Goal: Complete application form

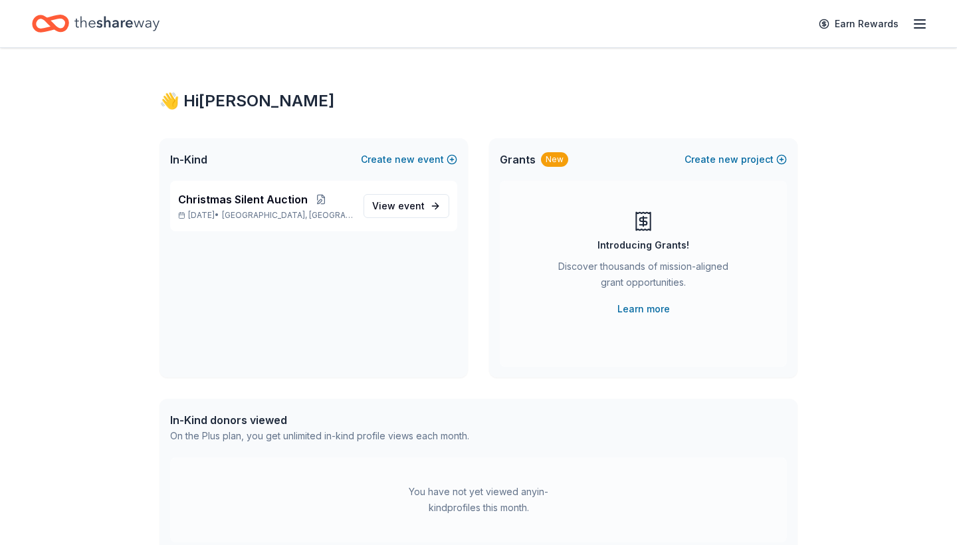
click at [927, 21] on icon "button" at bounding box center [920, 24] width 16 height 16
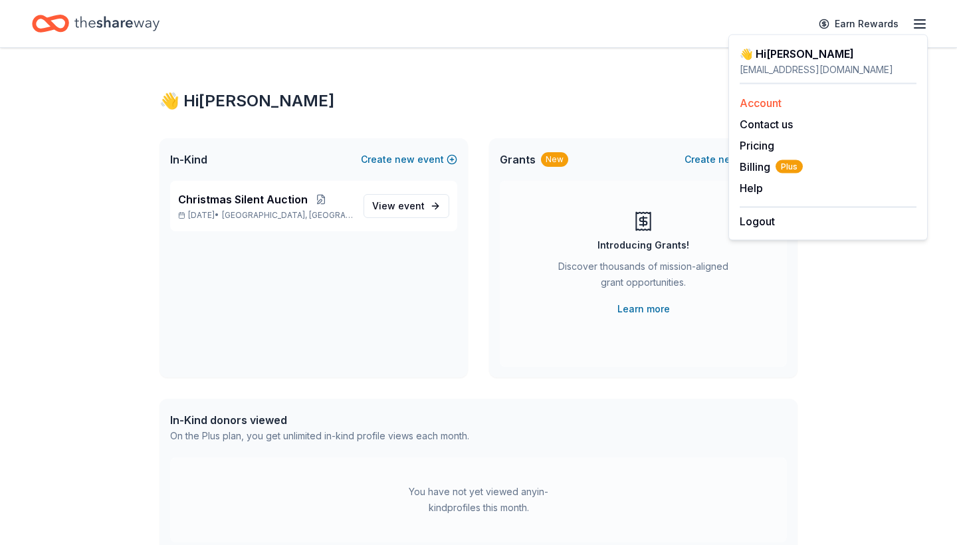
click at [786, 108] on div "Account" at bounding box center [828, 103] width 177 height 16
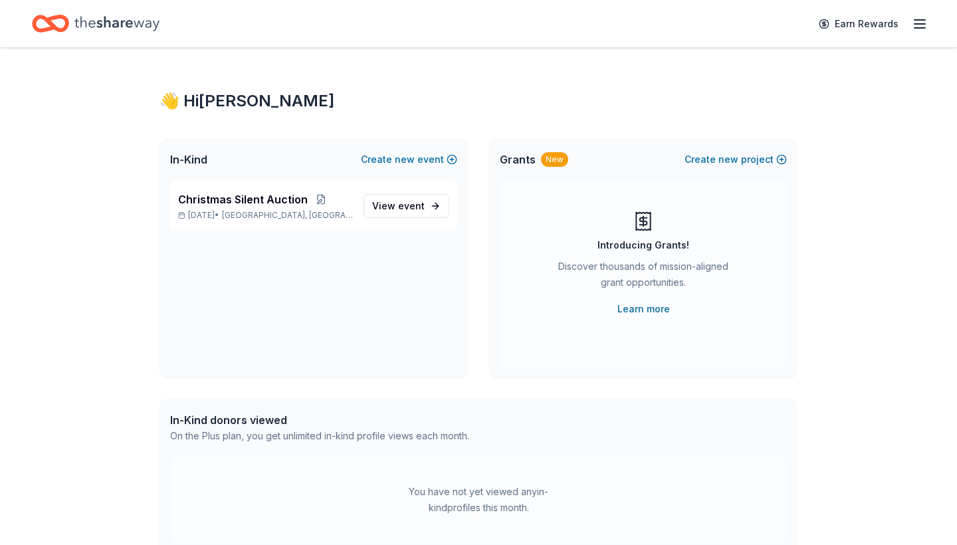
click at [919, 27] on icon "button" at bounding box center [920, 24] width 16 height 16
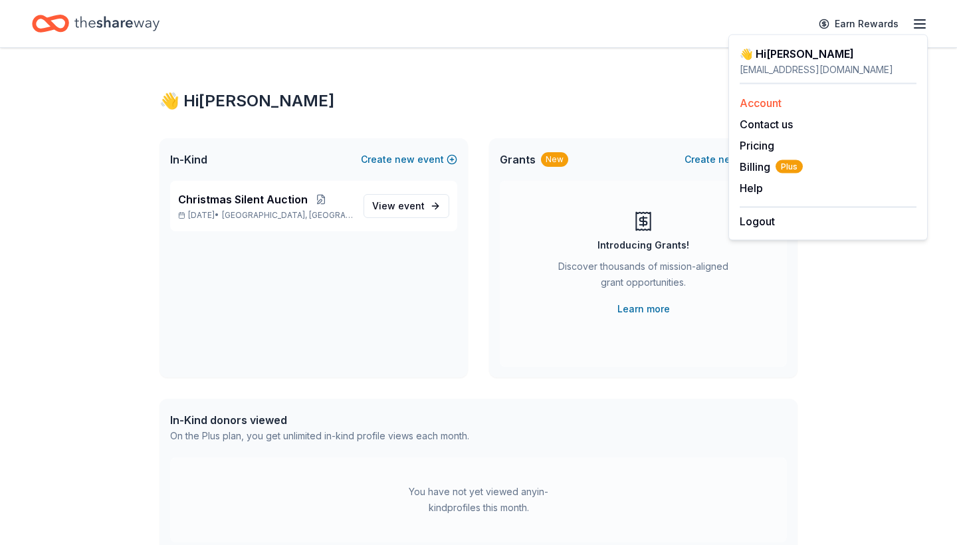
click at [781, 96] on link "Account" at bounding box center [761, 102] width 42 height 13
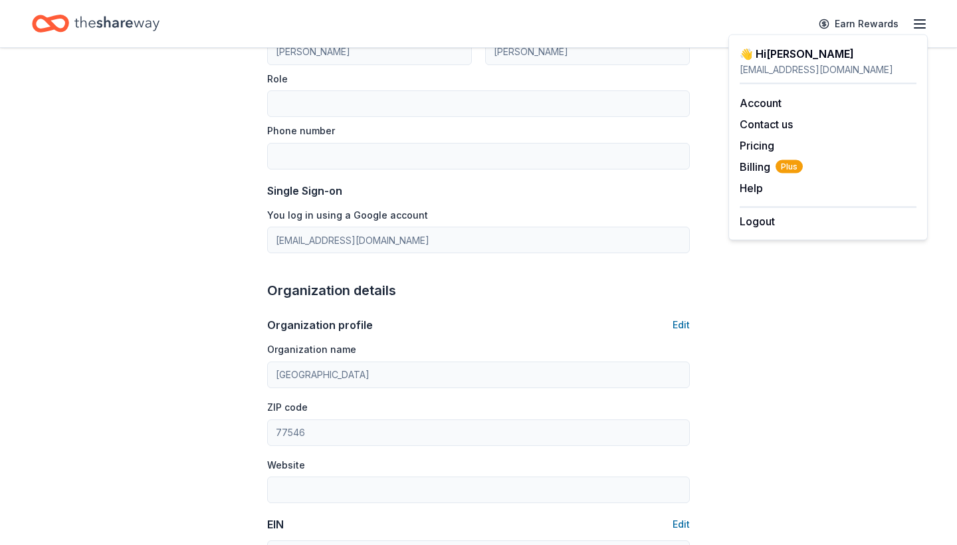
scroll to position [268, 0]
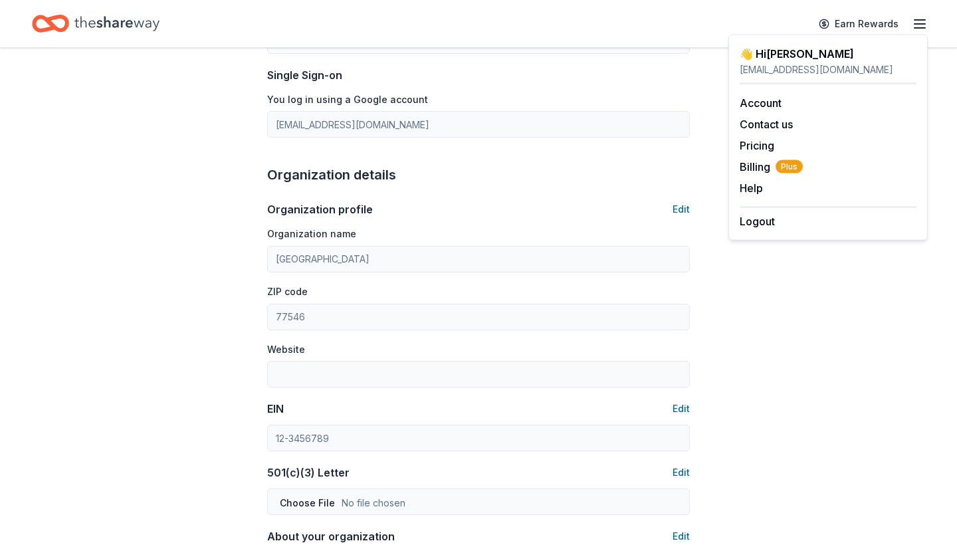
click at [501, 255] on input "[GEOGRAPHIC_DATA]" at bounding box center [478, 259] width 423 height 27
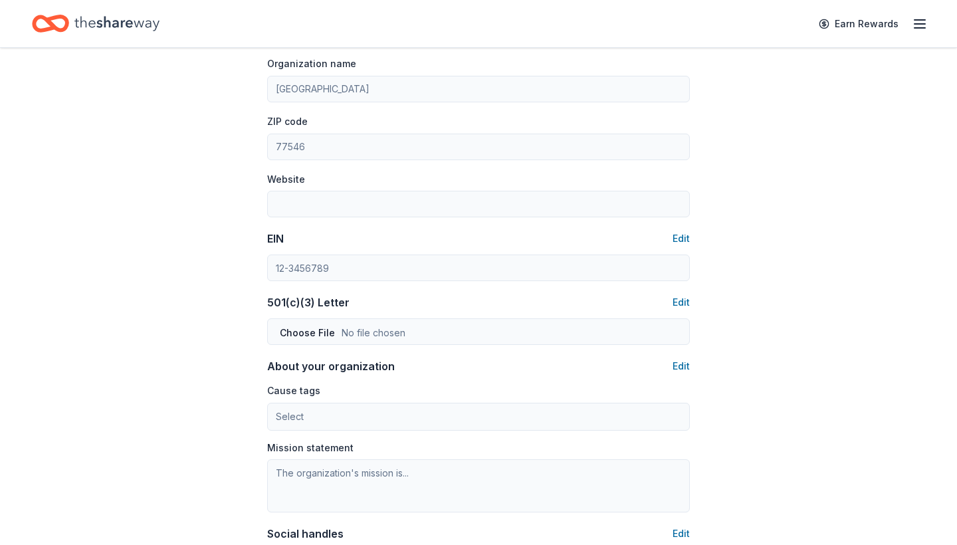
scroll to position [514, 0]
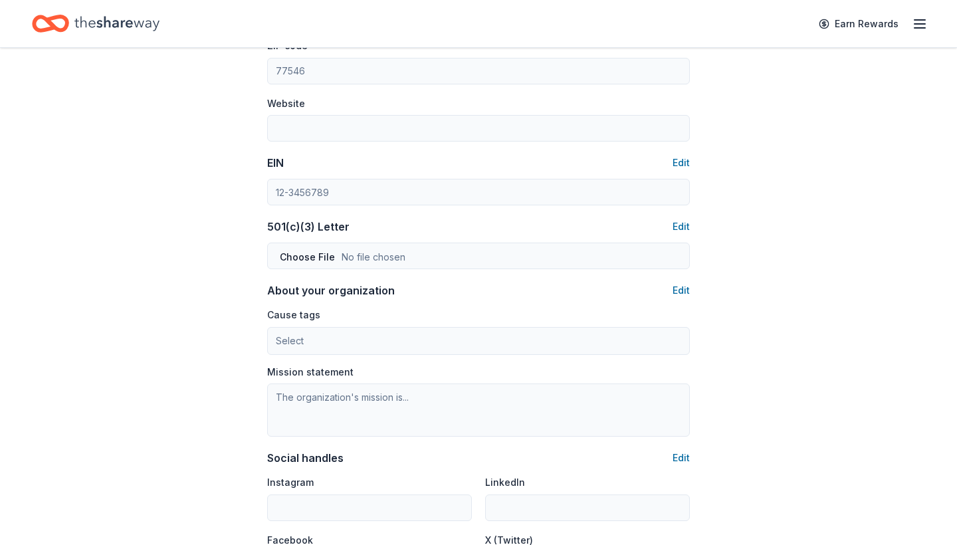
click at [529, 194] on input at bounding box center [478, 192] width 423 height 27
click at [684, 158] on button "Edit" at bounding box center [681, 163] width 17 height 16
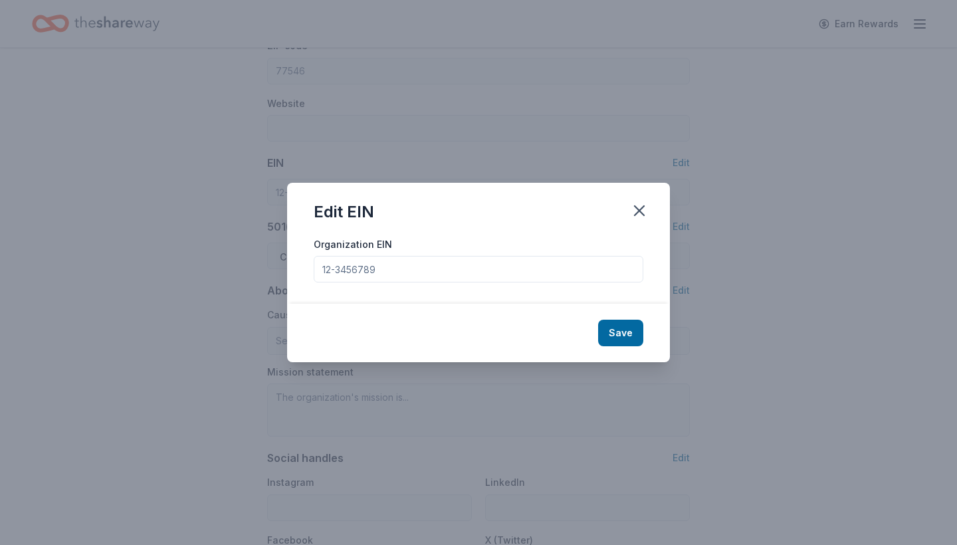
click at [561, 274] on input "Organization EIN" at bounding box center [479, 269] width 330 height 27
type input "[US_EMPLOYER_IDENTIFICATION_NUMBER]"
click at [631, 330] on button "Save" at bounding box center [620, 333] width 45 height 27
type input "[US_EMPLOYER_IDENTIFICATION_NUMBER]"
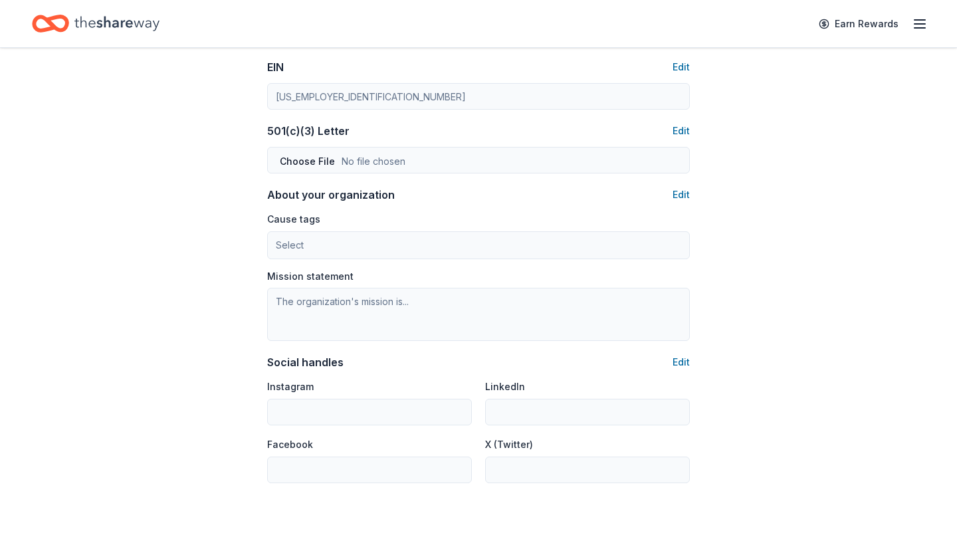
scroll to position [615, 0]
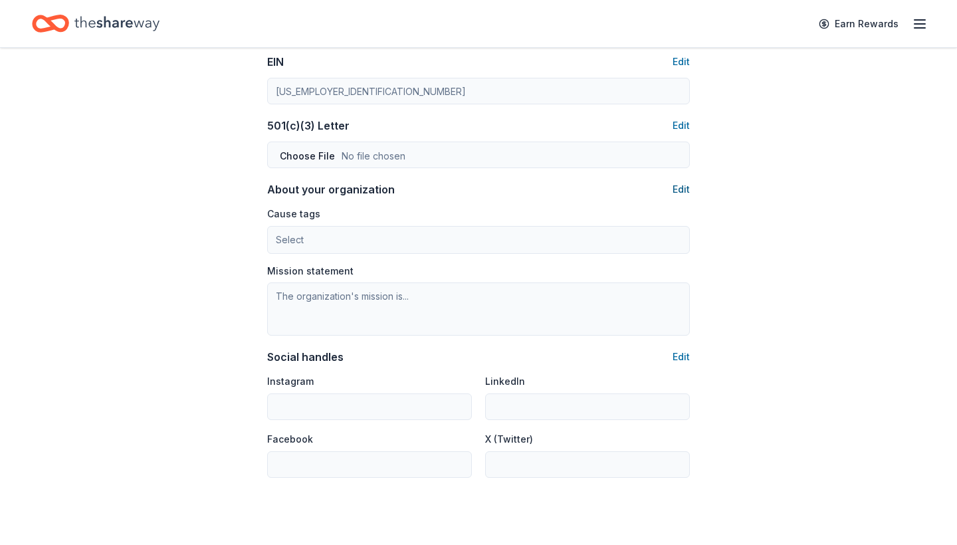
click at [686, 187] on button "Edit" at bounding box center [681, 189] width 17 height 16
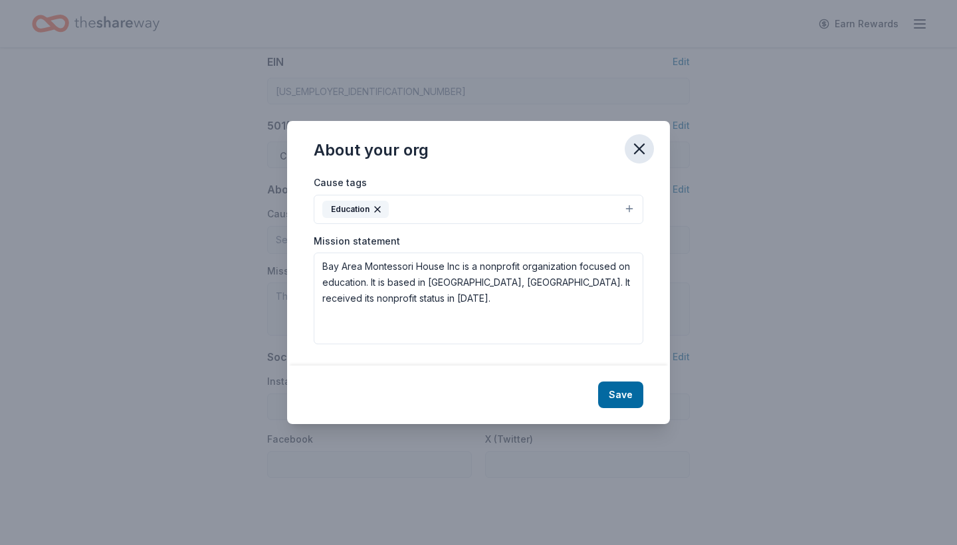
click at [640, 141] on icon "button" at bounding box center [639, 149] width 19 height 19
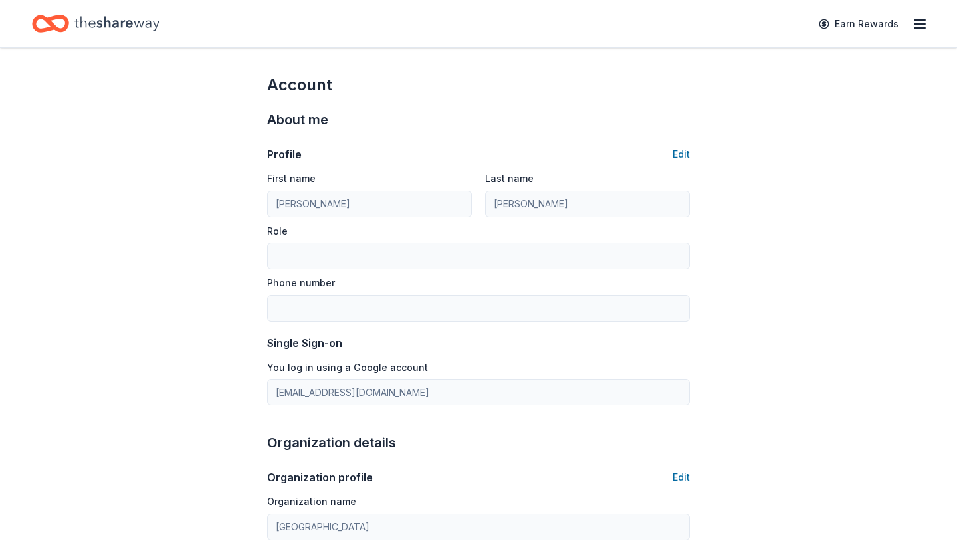
scroll to position [0, 0]
click at [919, 23] on icon "button" at bounding box center [920, 24] width 16 height 16
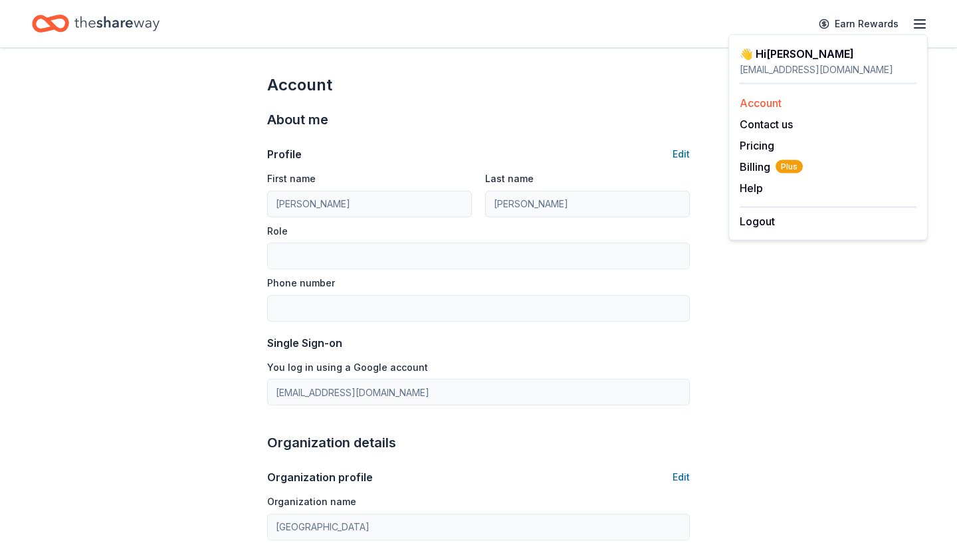
click at [762, 100] on link "Account" at bounding box center [761, 102] width 42 height 13
click at [137, 18] on icon "Home" at bounding box center [116, 23] width 85 height 27
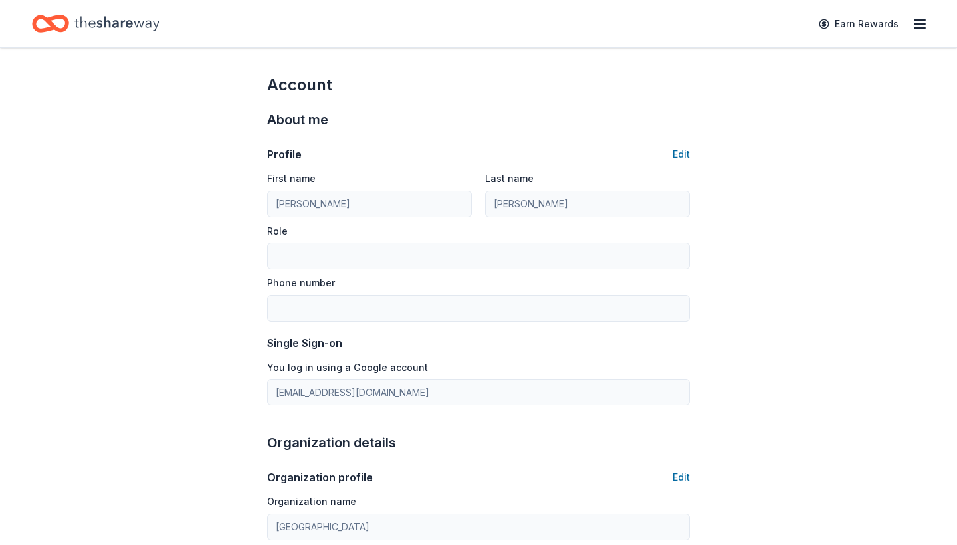
click at [57, 19] on icon "Home" at bounding box center [50, 23] width 37 height 31
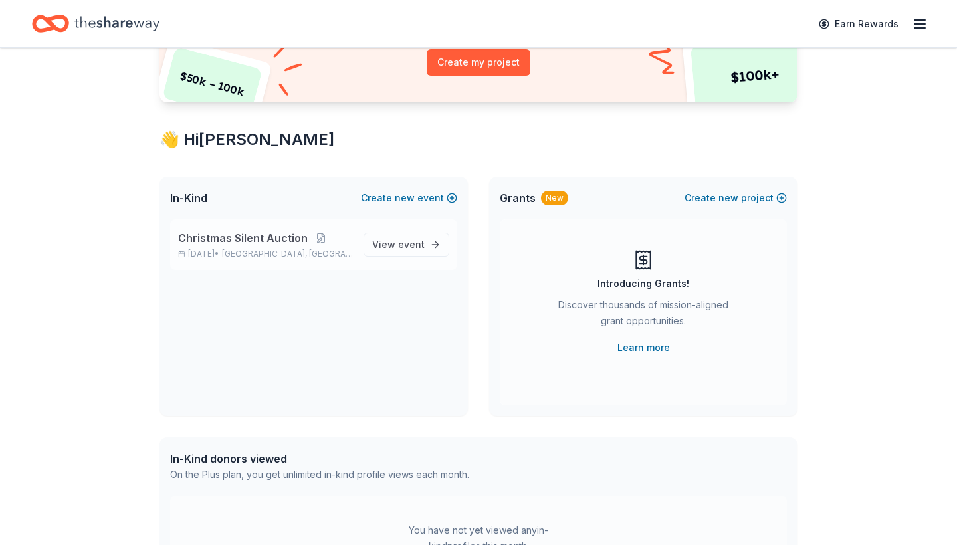
scroll to position [167, 0]
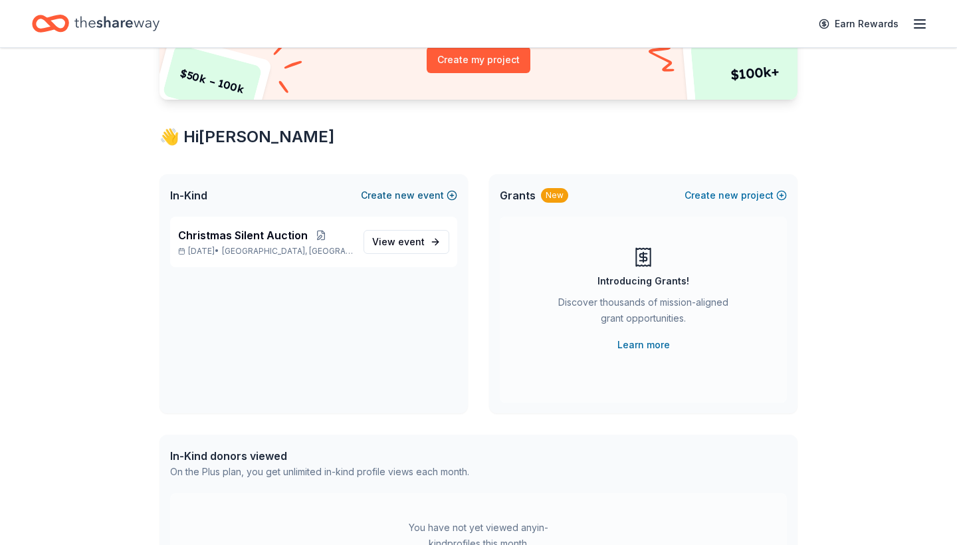
click at [409, 191] on span "new" at bounding box center [405, 195] width 20 height 16
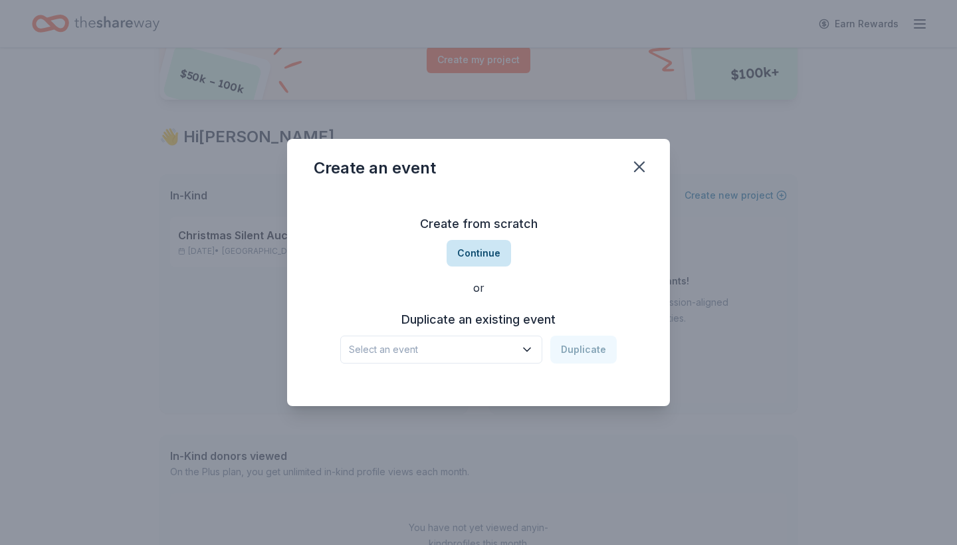
click at [490, 251] on button "Continue" at bounding box center [479, 253] width 64 height 27
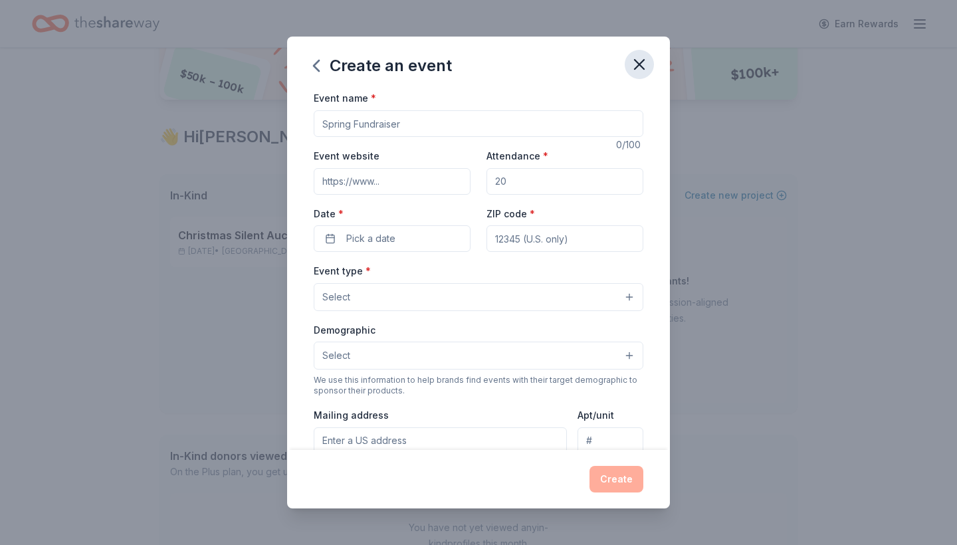
click at [646, 71] on icon "button" at bounding box center [639, 64] width 19 height 19
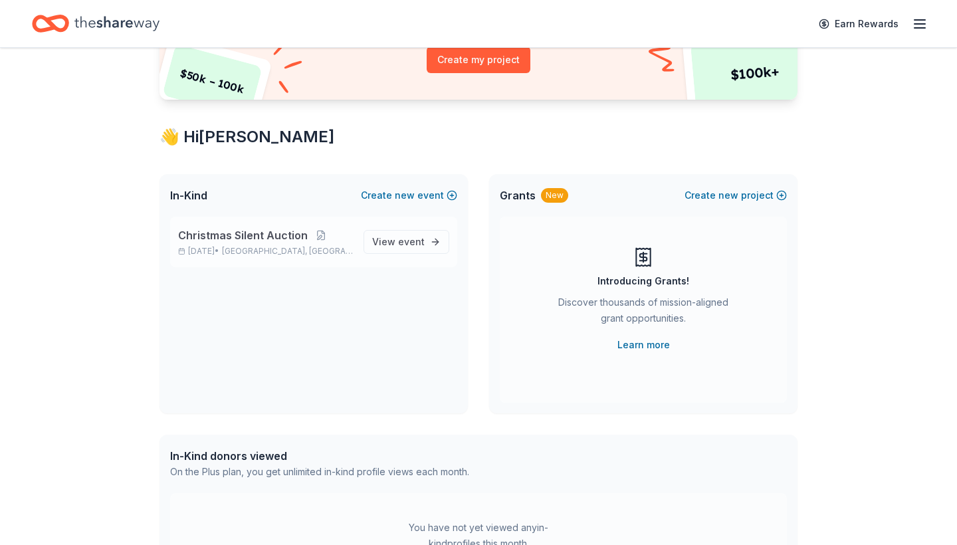
click at [300, 246] on span "Friendswood, TX" at bounding box center [287, 251] width 131 height 11
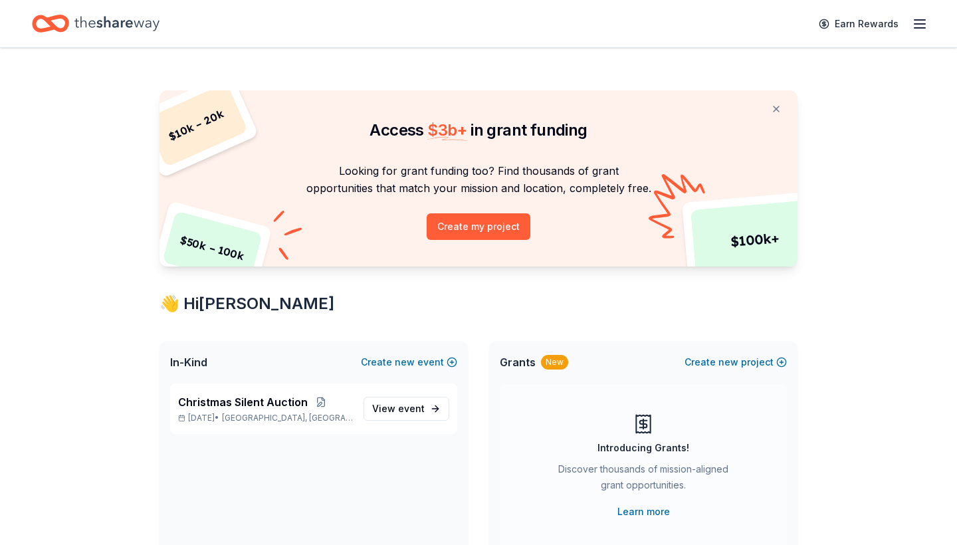
scroll to position [167, 0]
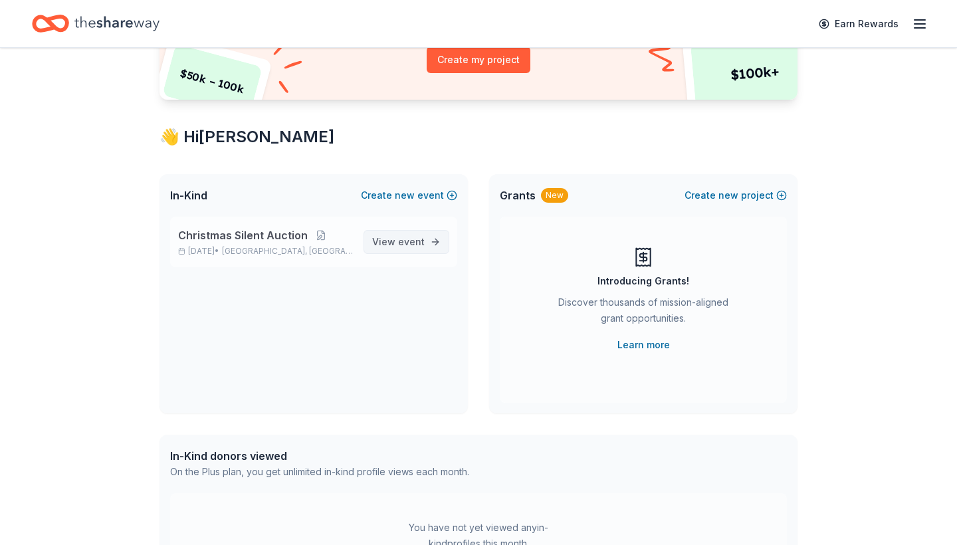
click at [406, 238] on span "event" at bounding box center [411, 241] width 27 height 11
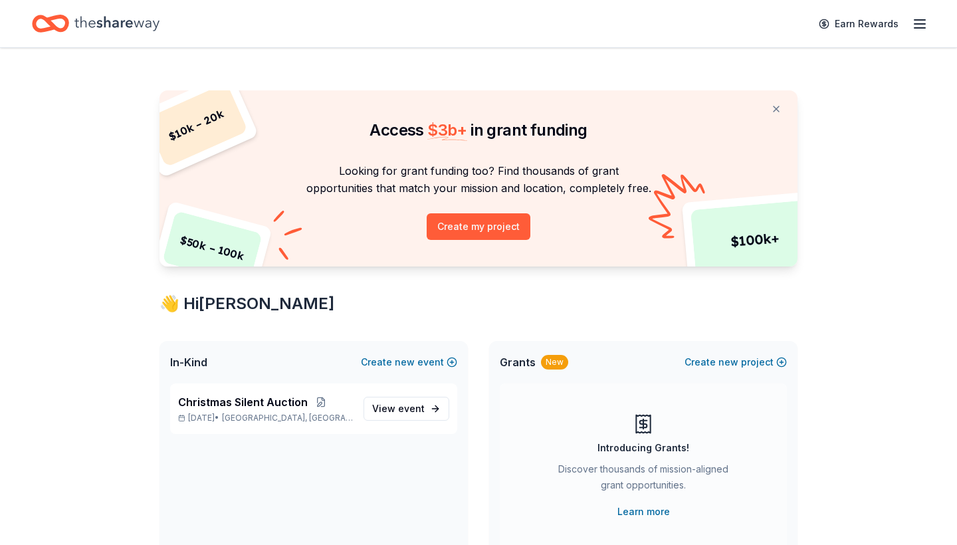
scroll to position [167, 0]
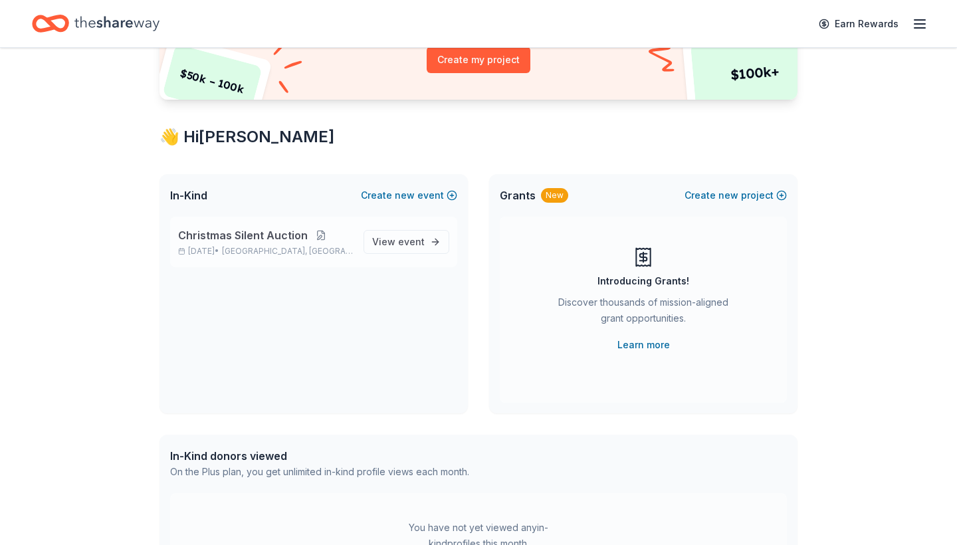
click at [318, 233] on button at bounding box center [321, 235] width 27 height 11
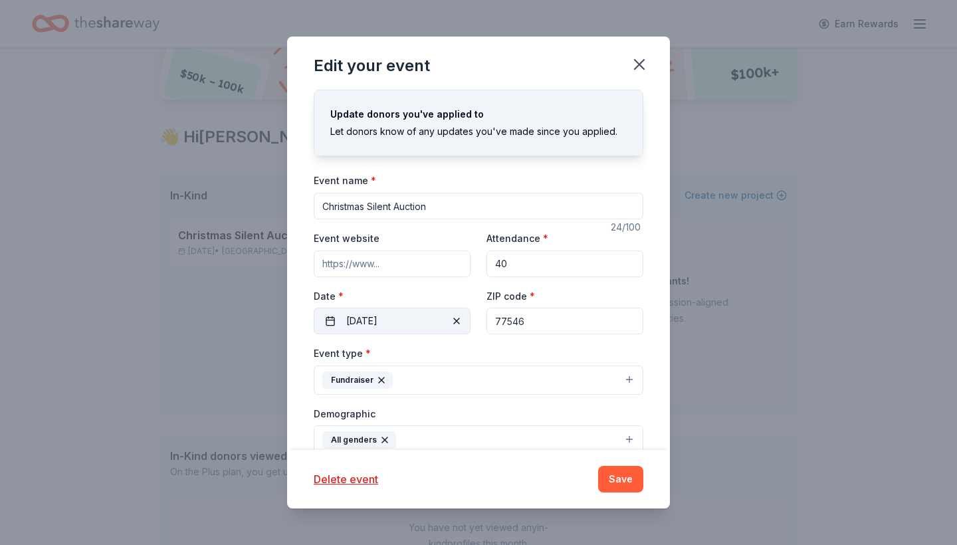
click at [411, 320] on button "12/12/2025" at bounding box center [392, 321] width 157 height 27
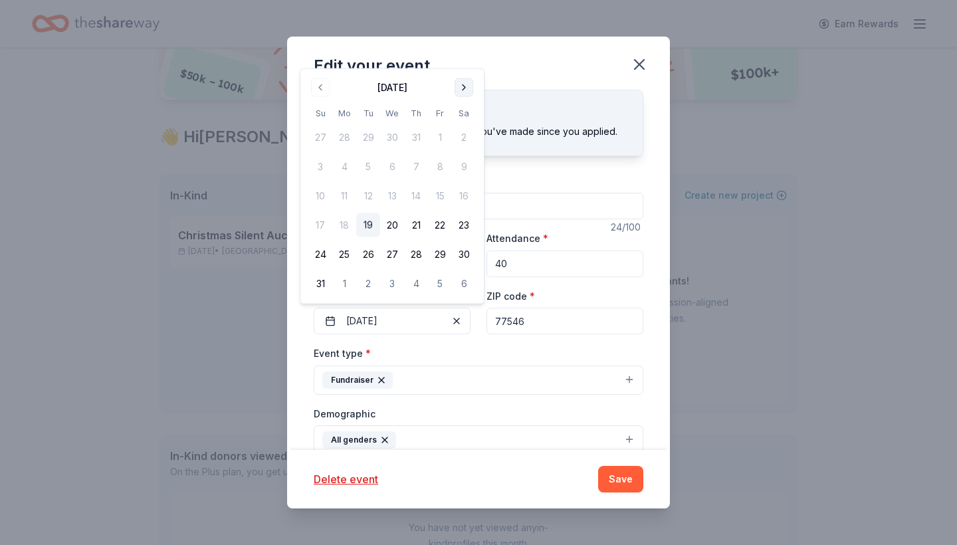
click at [461, 90] on button "Go to next month" at bounding box center [464, 87] width 19 height 19
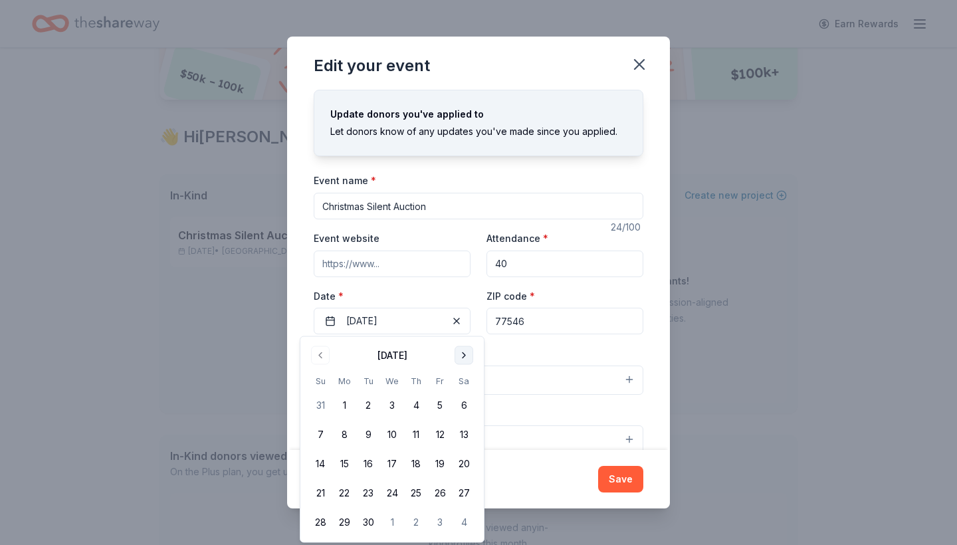
click at [461, 90] on div "Edit your event" at bounding box center [478, 63] width 383 height 53
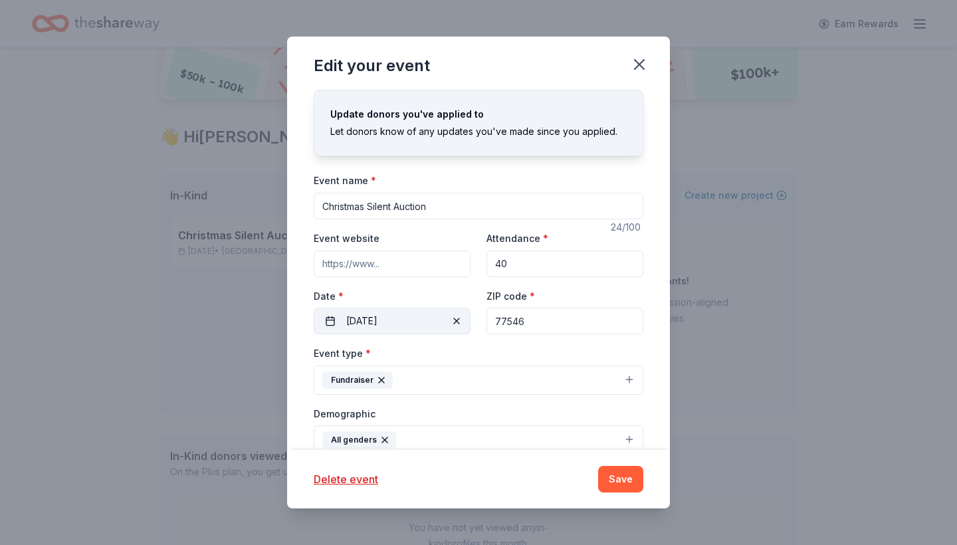
click at [409, 324] on button "12/12/2025" at bounding box center [392, 321] width 157 height 27
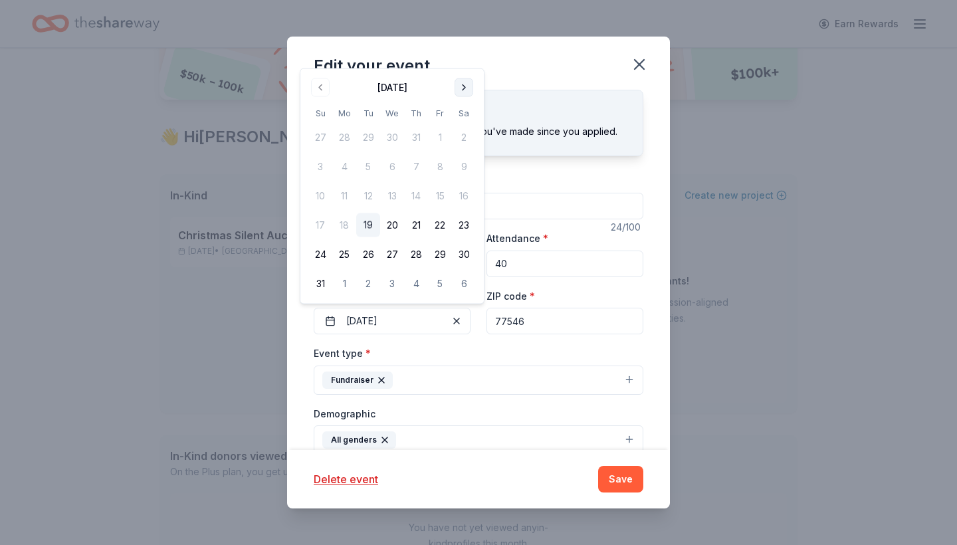
click at [466, 96] on button "Go to next month" at bounding box center [464, 87] width 19 height 19
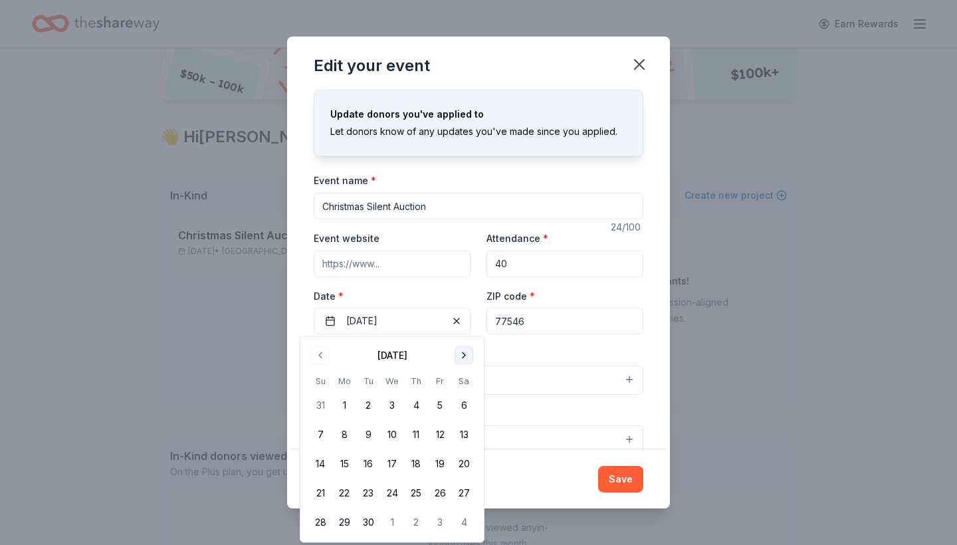
click at [461, 355] on button "Go to next month" at bounding box center [464, 355] width 19 height 19
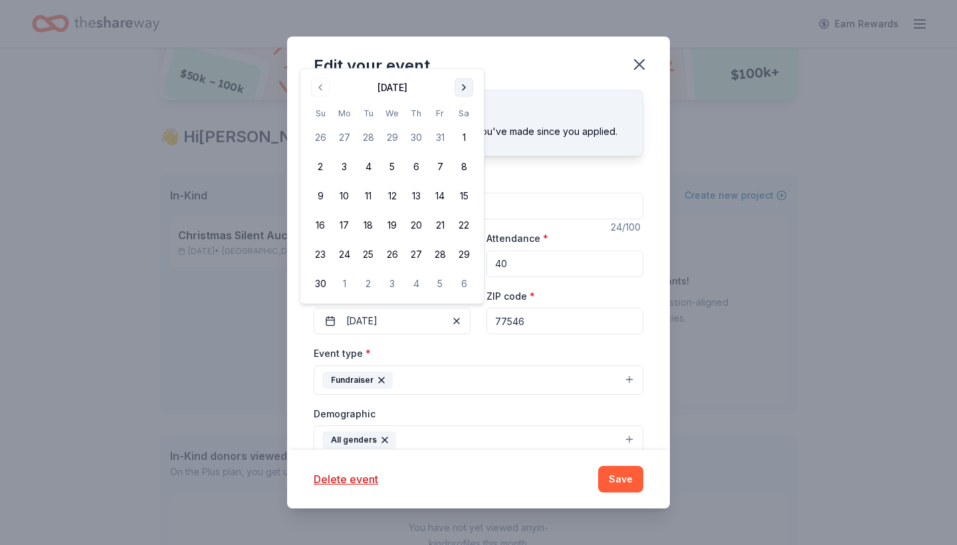
click at [460, 90] on button "Go to next month" at bounding box center [464, 87] width 19 height 19
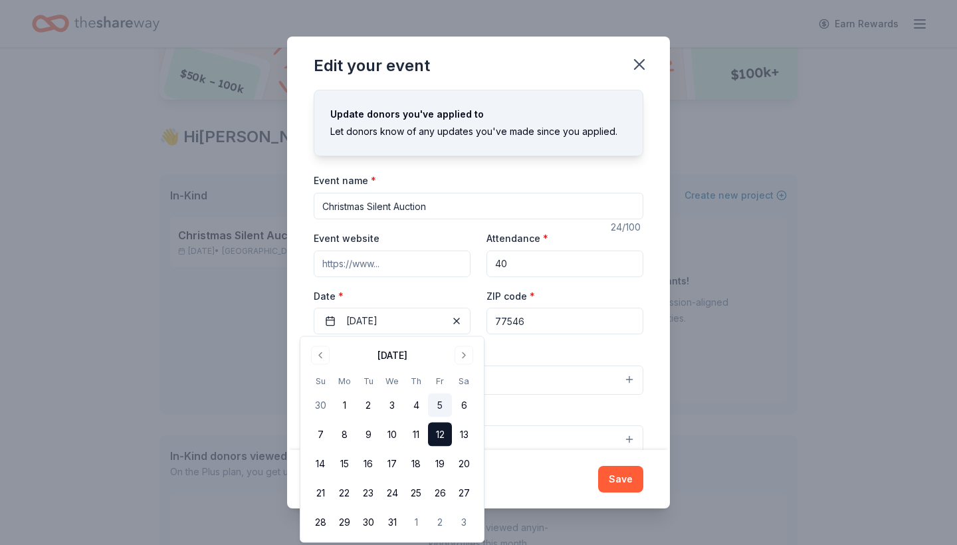
click at [435, 403] on button "5" at bounding box center [440, 405] width 24 height 24
click at [527, 474] on div "Delete event" at bounding box center [448, 479] width 269 height 16
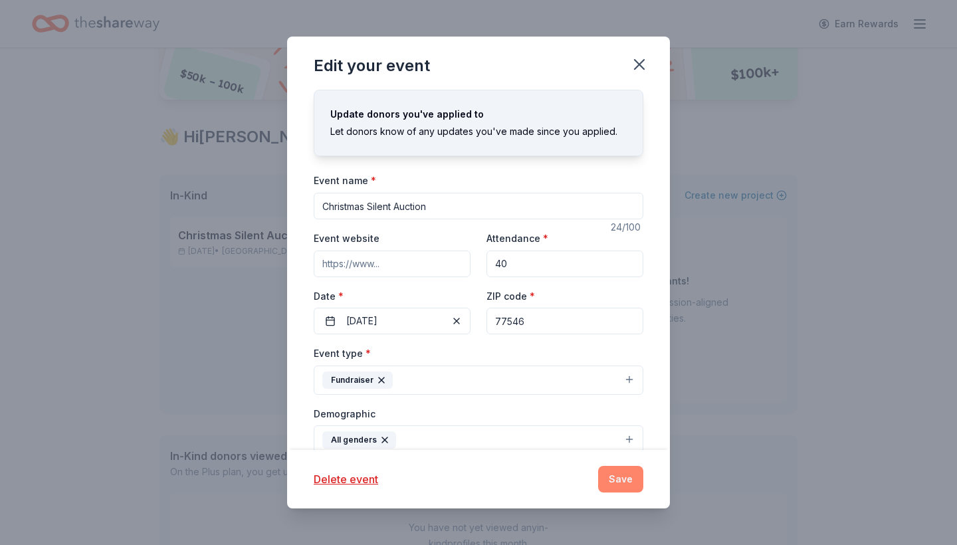
click at [616, 478] on button "Save" at bounding box center [620, 479] width 45 height 27
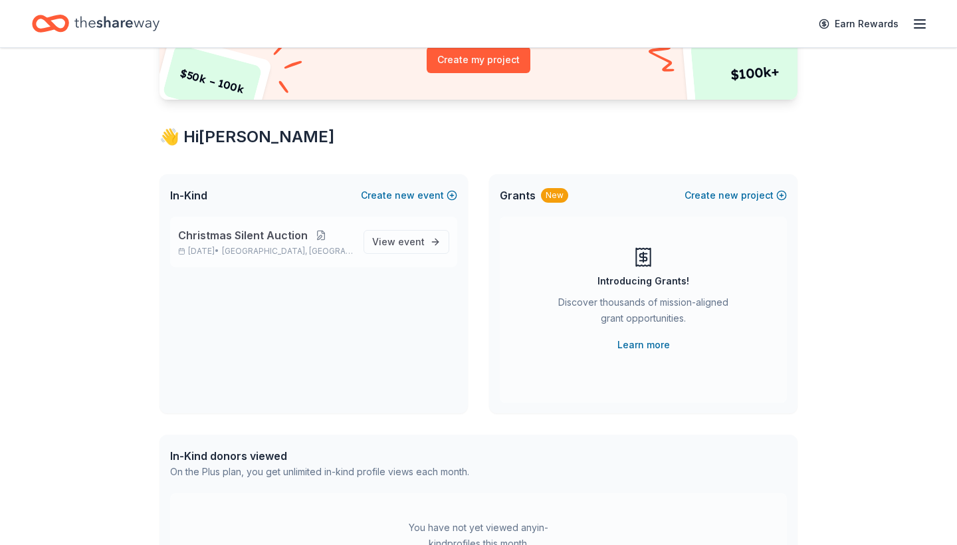
click at [321, 233] on button at bounding box center [321, 235] width 27 height 11
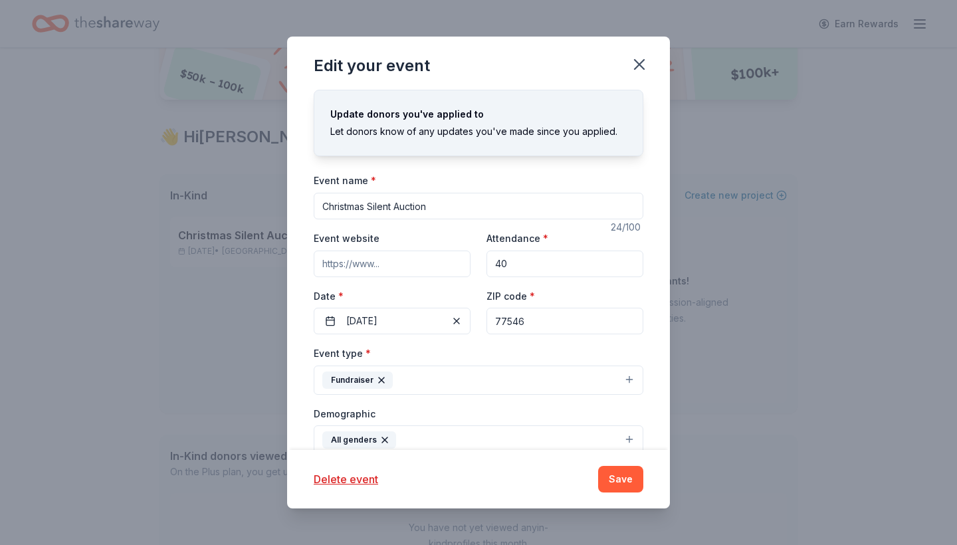
click at [532, 320] on input "77546" at bounding box center [565, 321] width 157 height 27
paste input "058"
type input "77058"
click at [612, 479] on button "Save" at bounding box center [620, 479] width 45 height 27
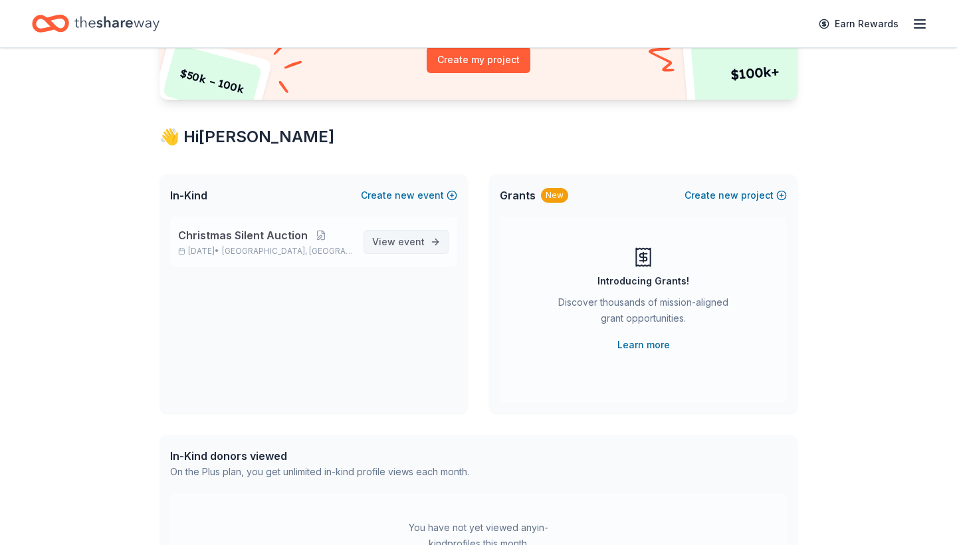
click at [411, 245] on span "event" at bounding box center [411, 241] width 27 height 11
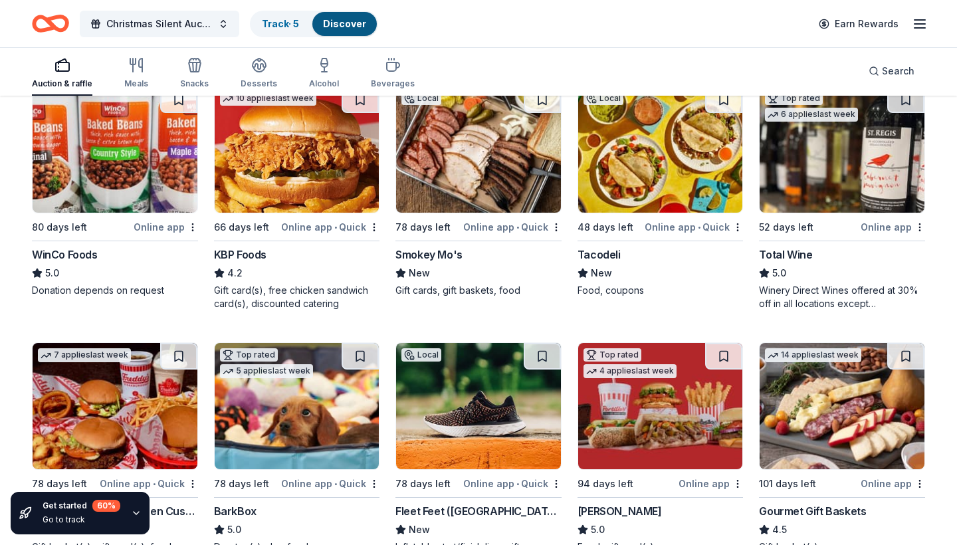
scroll to position [1440, 0]
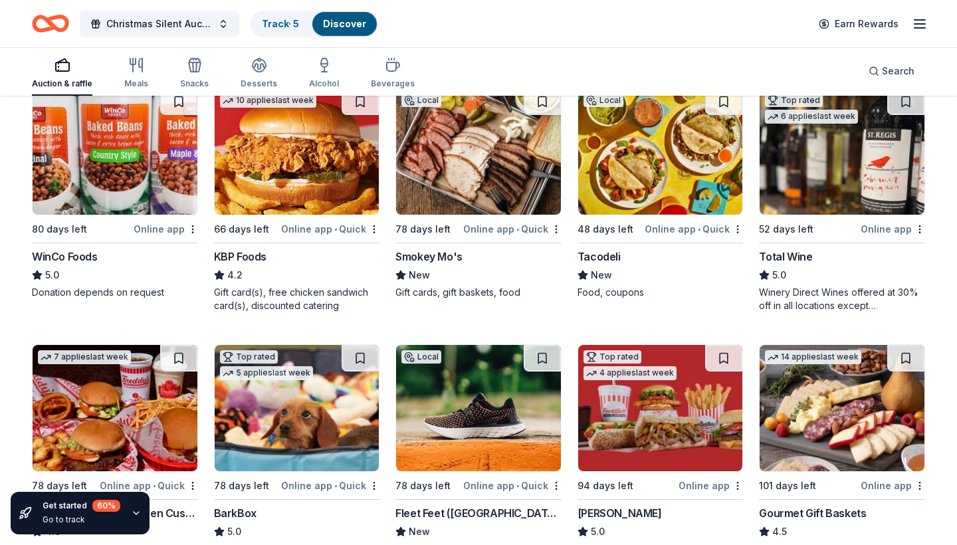
click at [881, 183] on img at bounding box center [842, 151] width 165 height 126
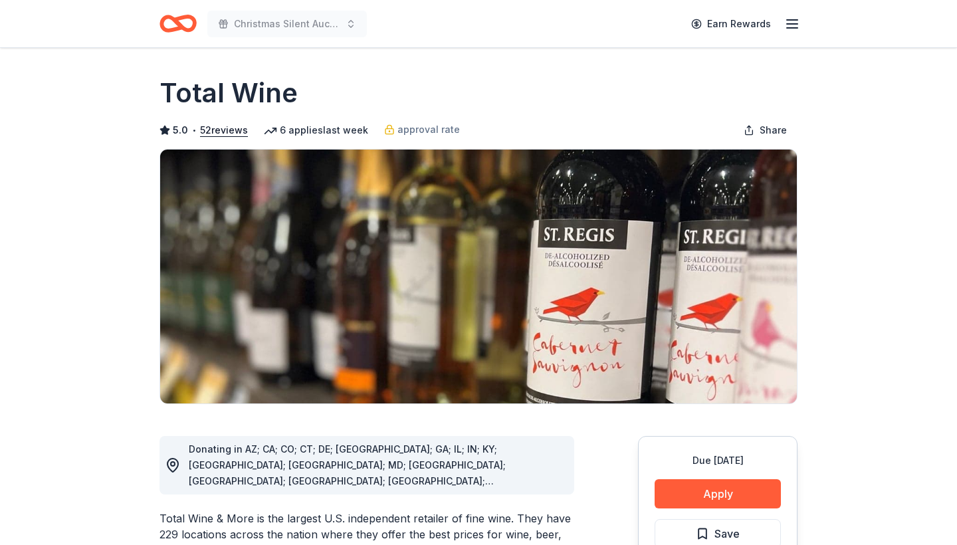
scroll to position [287, 0]
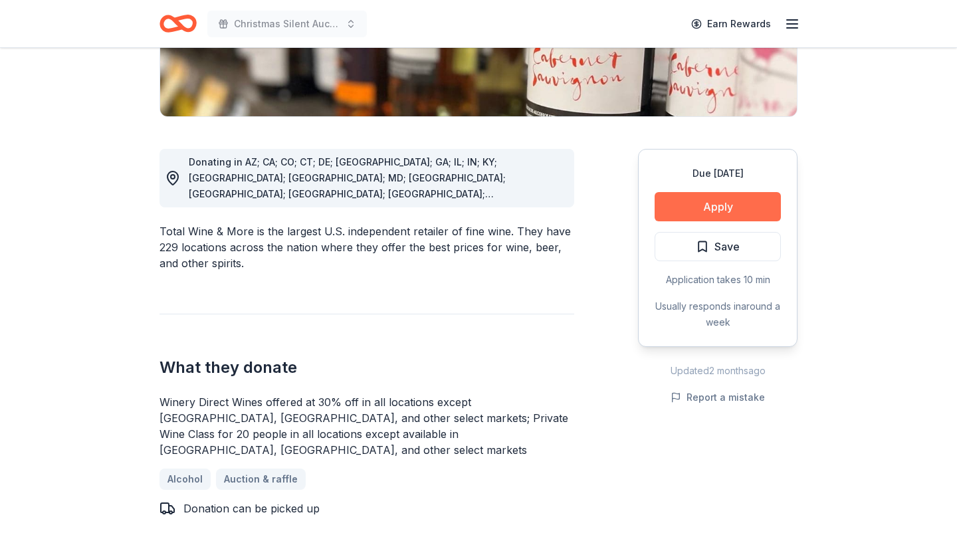
click at [720, 215] on button "Apply" at bounding box center [718, 206] width 126 height 29
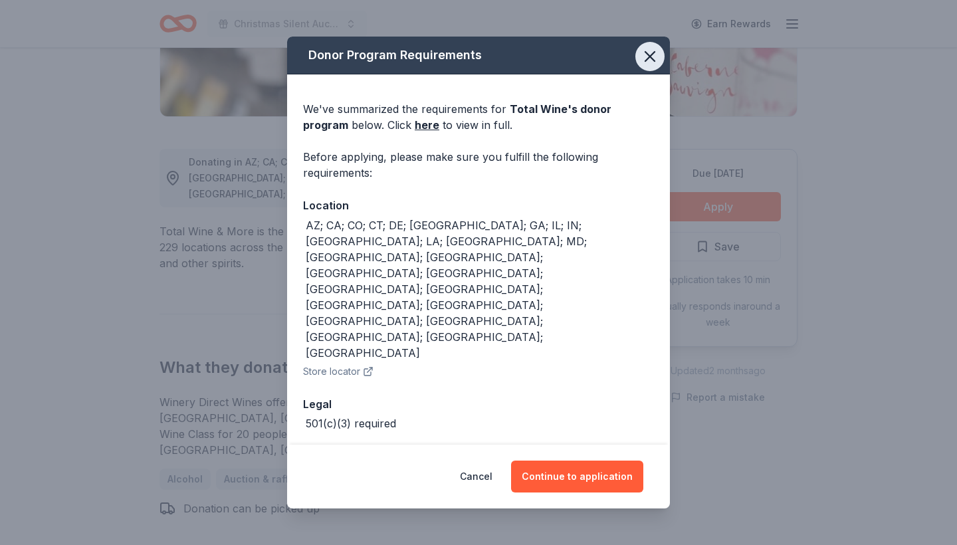
click at [654, 66] on icon "button" at bounding box center [650, 56] width 19 height 19
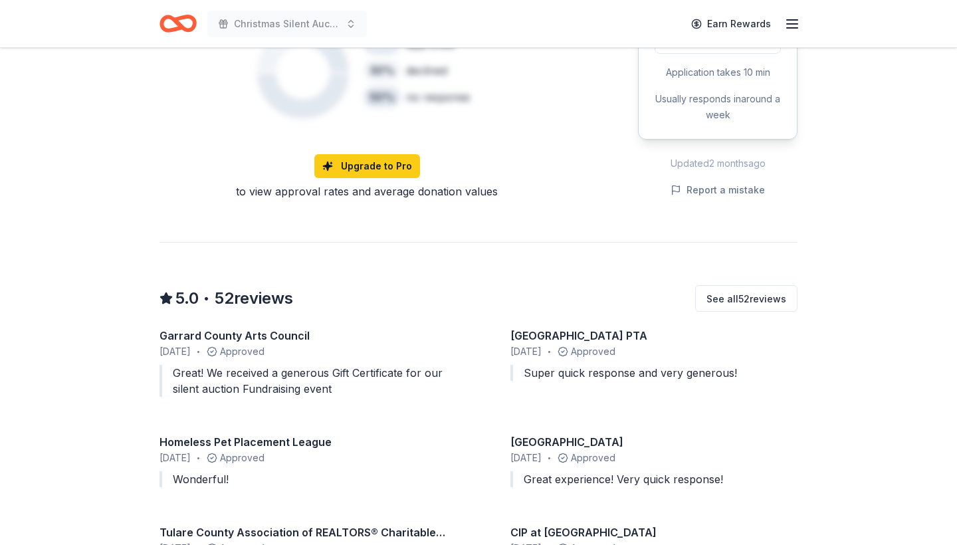
scroll to position [596, 0]
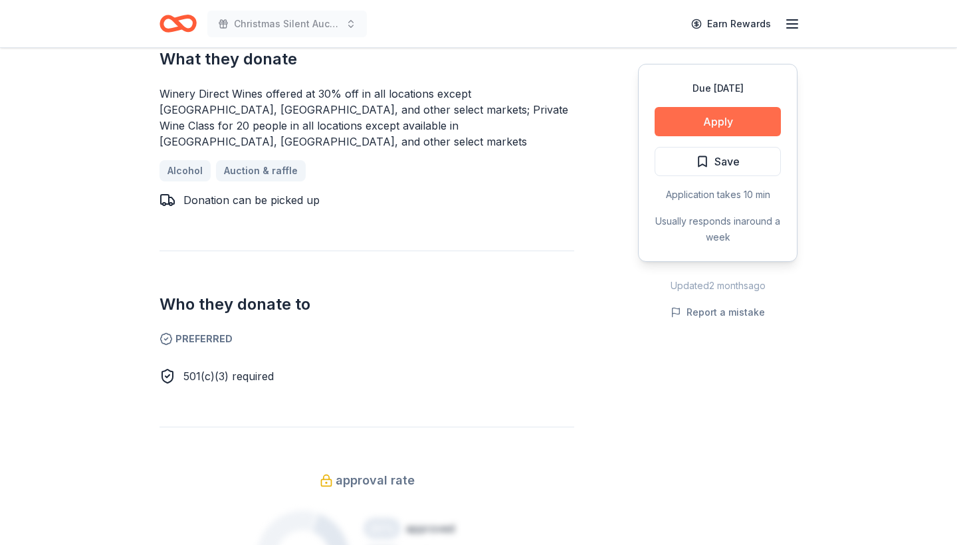
click at [732, 122] on button "Apply" at bounding box center [718, 121] width 126 height 29
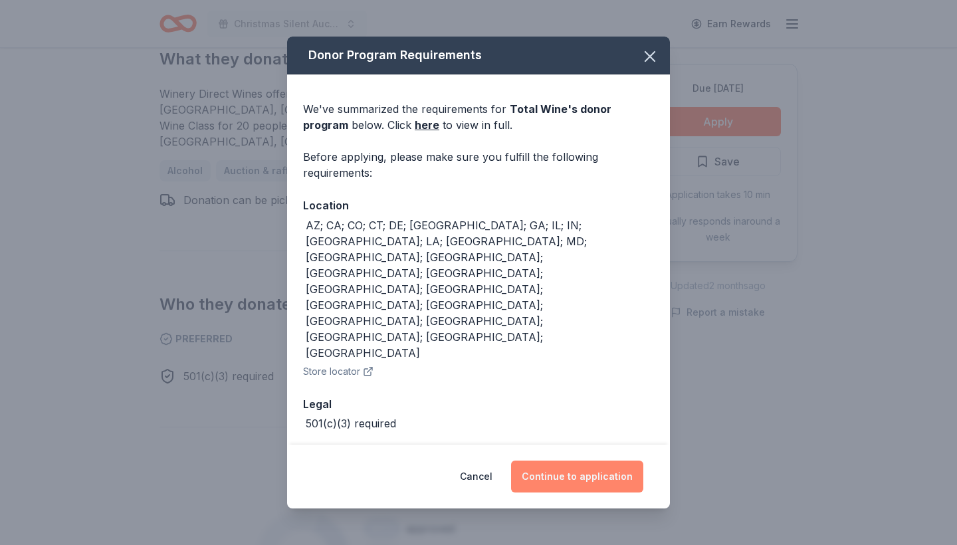
click at [574, 461] on button "Continue to application" at bounding box center [577, 477] width 132 height 32
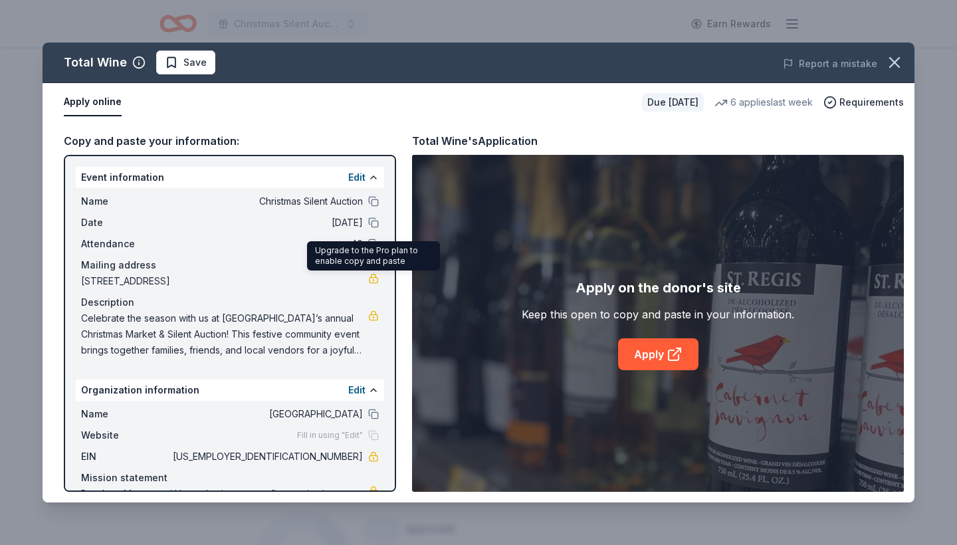
scroll to position [0, 0]
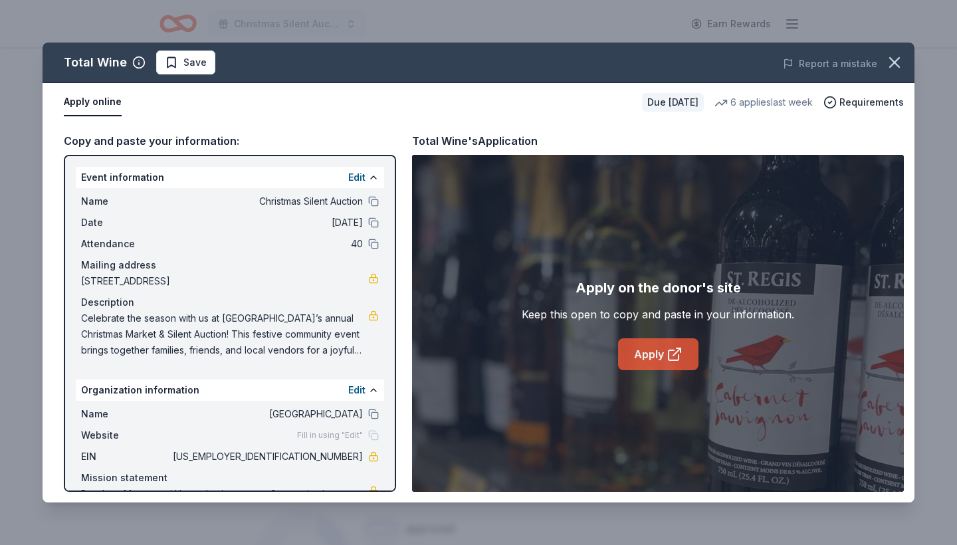
click at [669, 360] on icon at bounding box center [674, 355] width 10 height 10
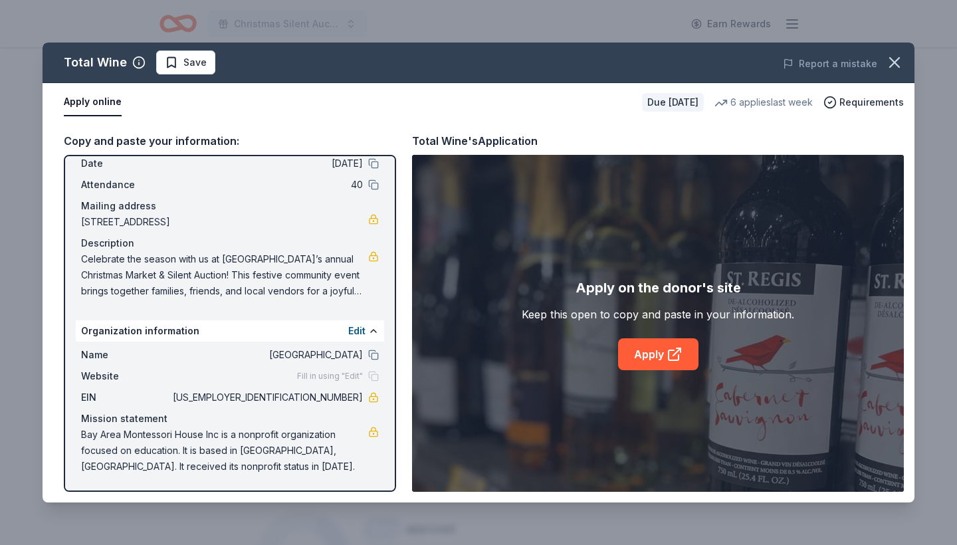
scroll to position [59, 0]
click at [370, 358] on button at bounding box center [373, 355] width 11 height 11
drag, startPoint x: 288, startPoint y: 222, endPoint x: 85, endPoint y: 217, distance: 202.8
click at [85, 218] on span "[STREET_ADDRESS]" at bounding box center [224, 222] width 287 height 16
drag, startPoint x: 83, startPoint y: 220, endPoint x: 259, endPoint y: 225, distance: 175.6
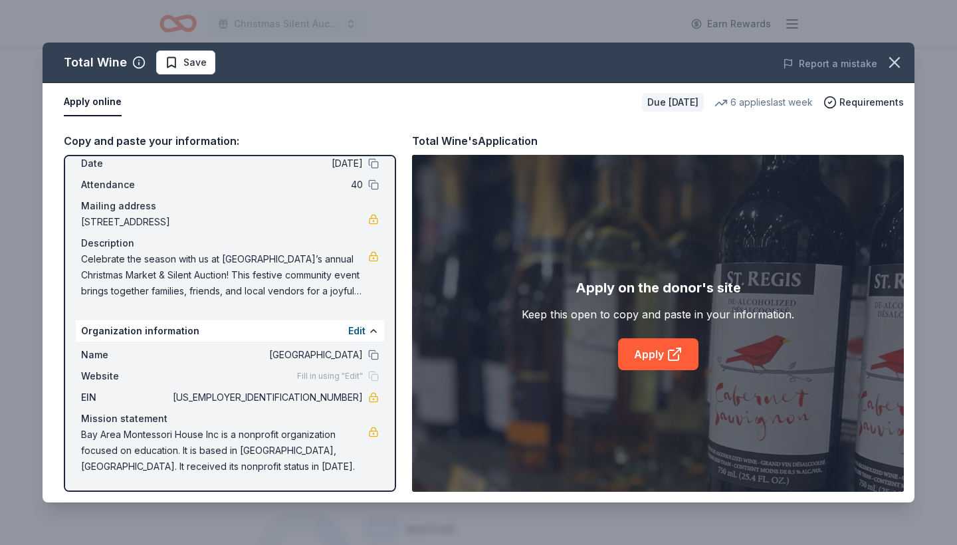
click at [263, 224] on span "[STREET_ADDRESS]" at bounding box center [224, 222] width 287 height 16
